Goal: Check status: Check status

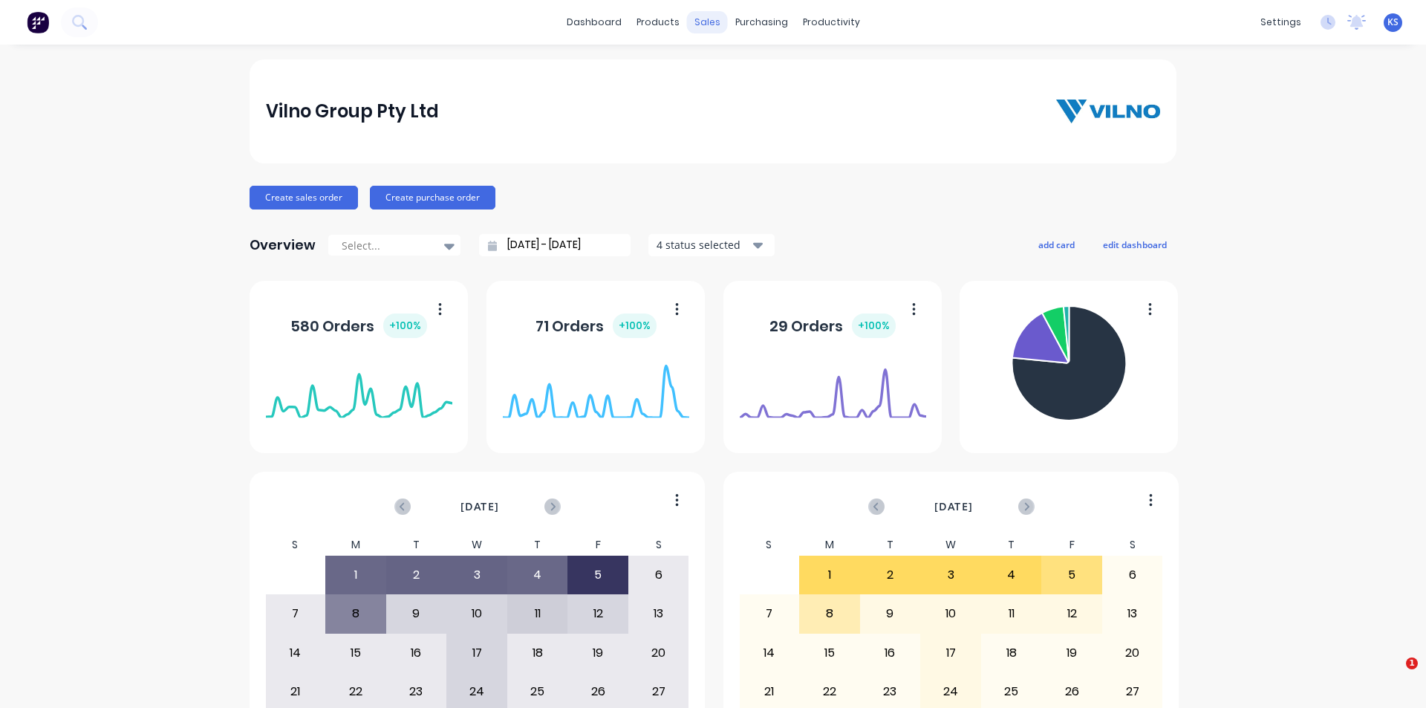
click at [700, 19] on div "sales" at bounding box center [707, 22] width 41 height 22
click at [730, 65] on div "Sales Orders" at bounding box center [757, 71] width 61 height 13
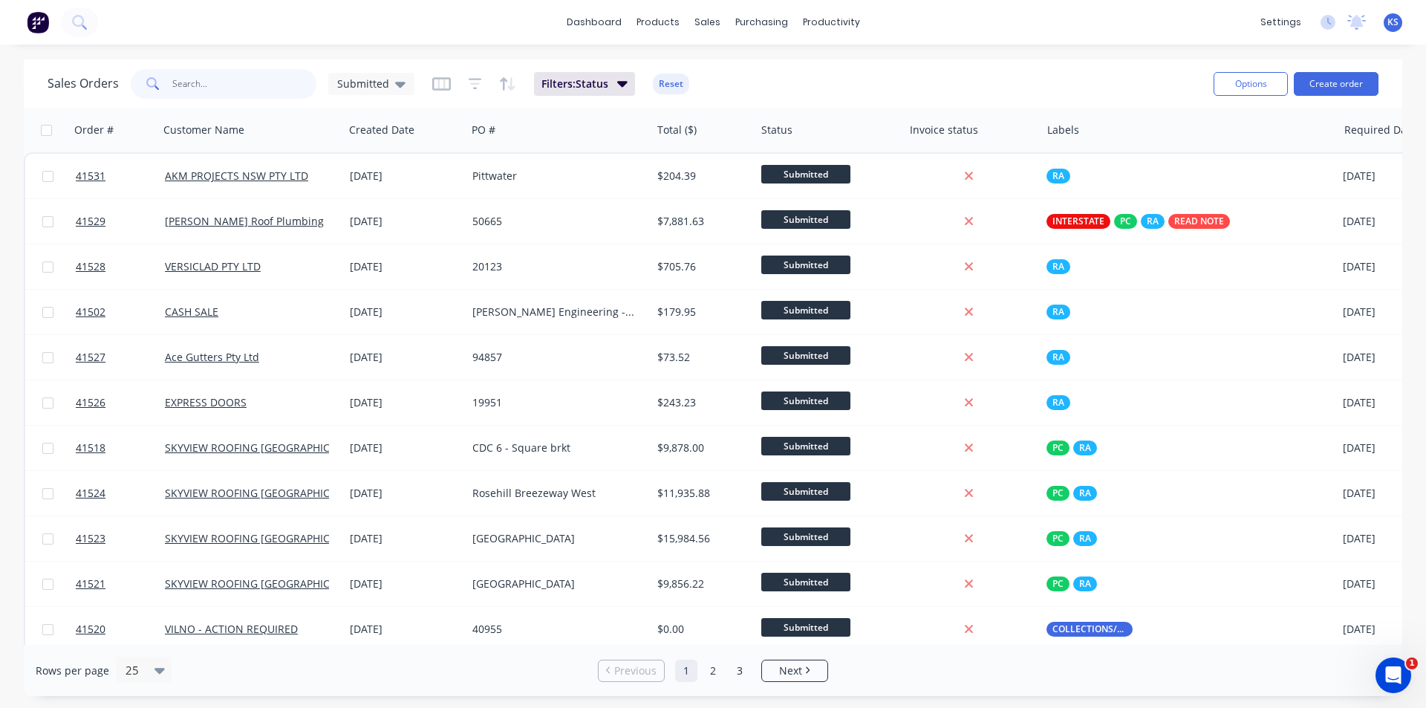
click at [241, 86] on input "text" at bounding box center [244, 84] width 145 height 30
type input "41423"
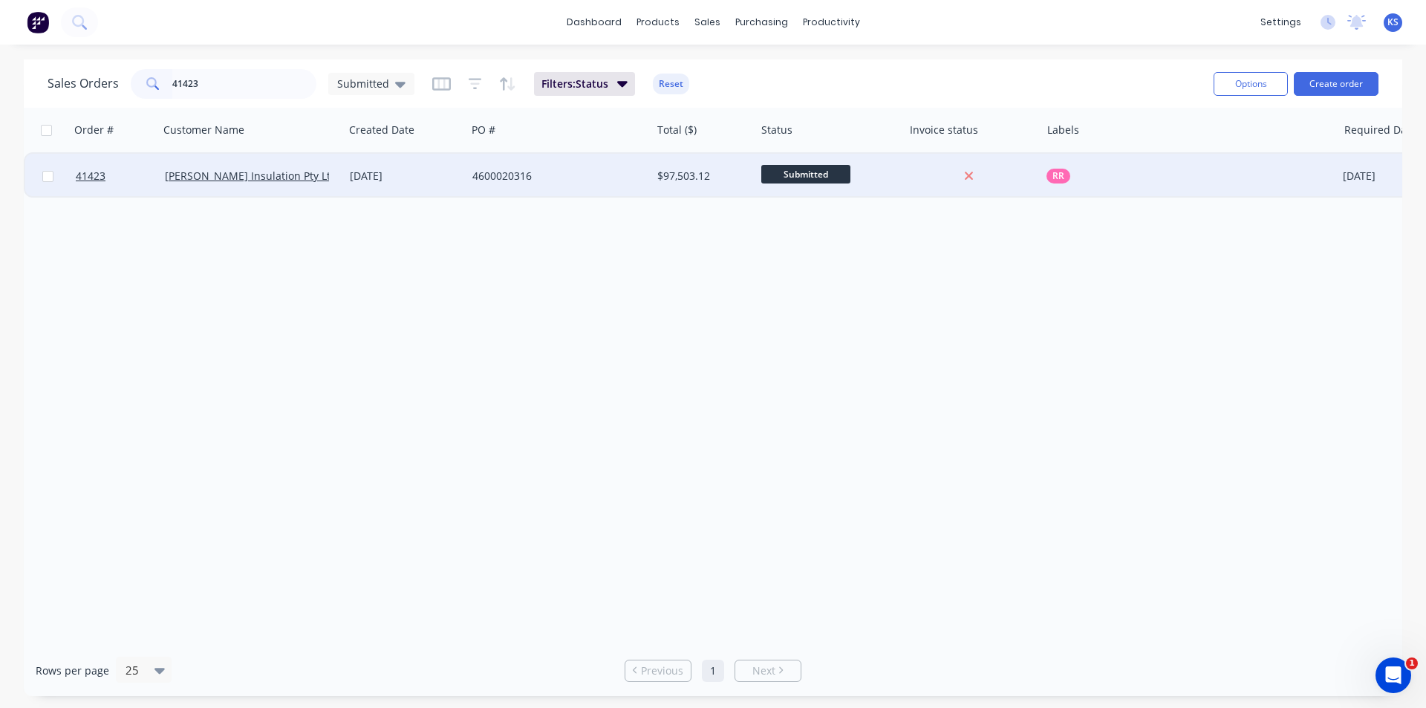
click at [587, 173] on div "4600020316" at bounding box center [554, 176] width 165 height 15
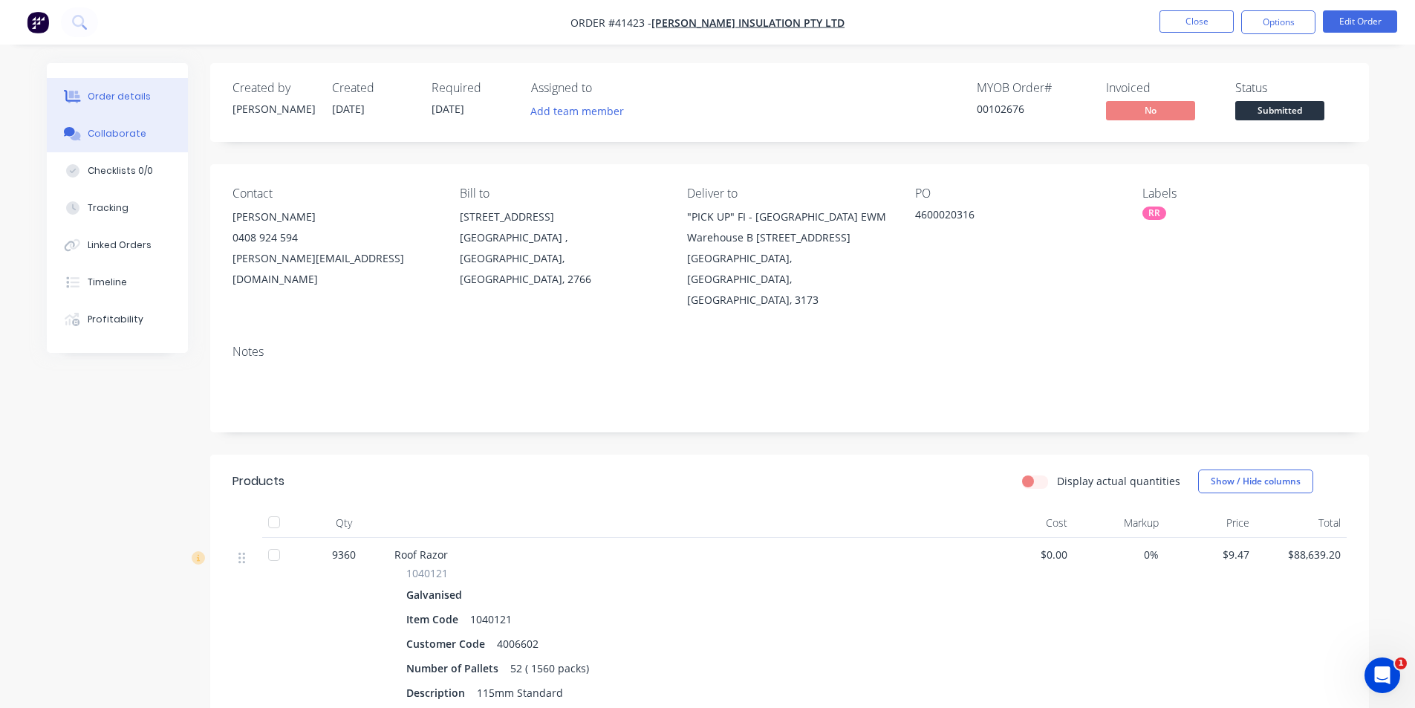
click at [148, 128] on button "Collaborate" at bounding box center [117, 133] width 141 height 37
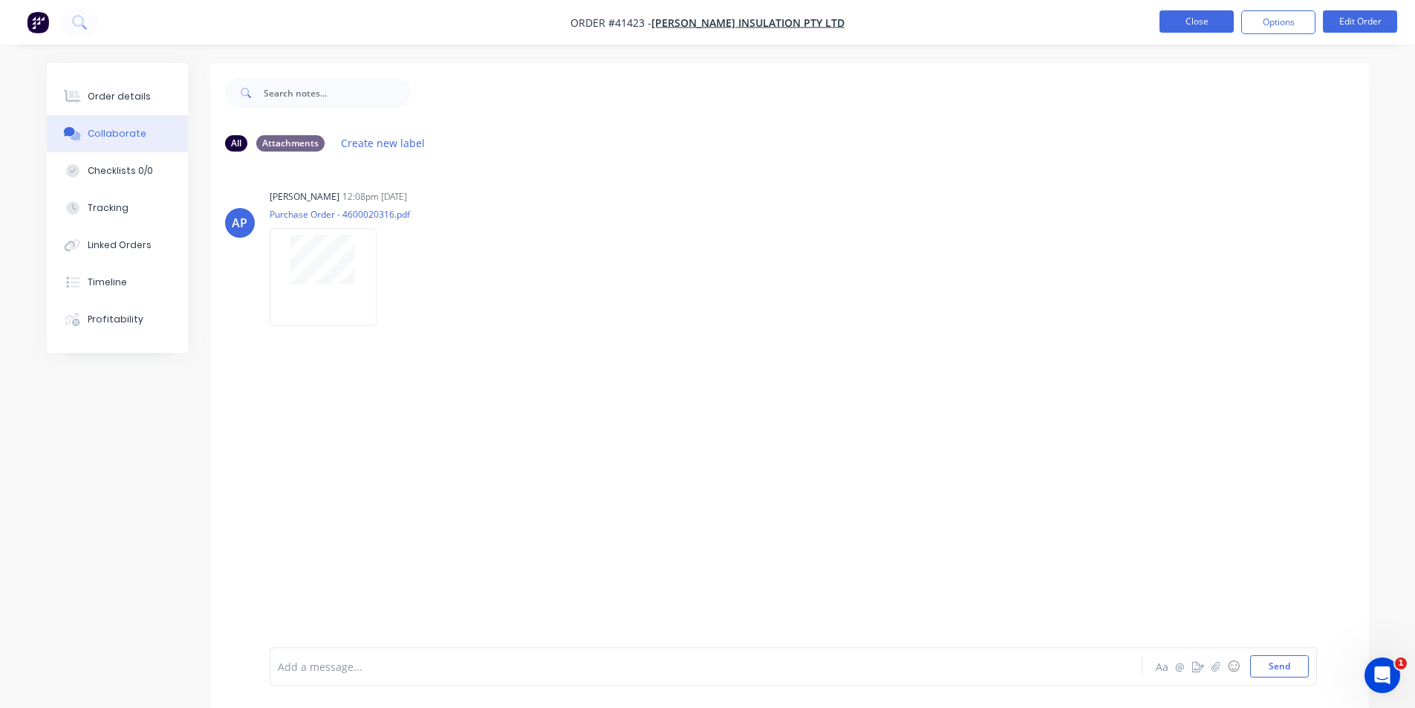
click at [1194, 27] on button "Close" at bounding box center [1197, 21] width 74 height 22
